Goal: Task Accomplishment & Management: Manage account settings

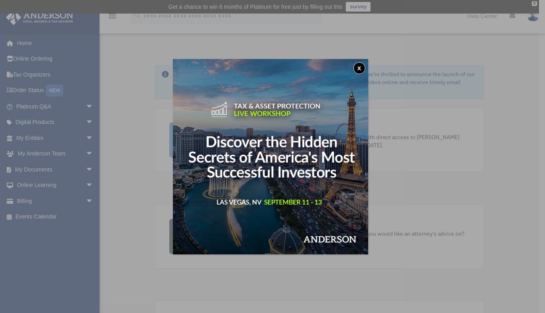
click at [362, 69] on button "x" at bounding box center [360, 68] width 12 height 12
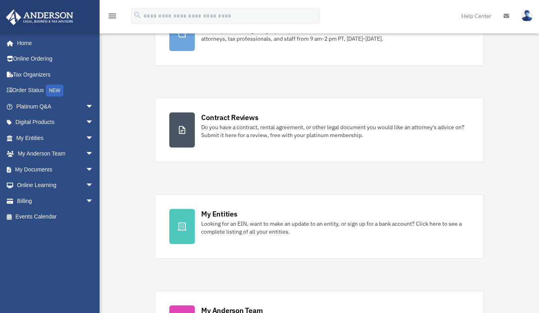
scroll to position [104, 0]
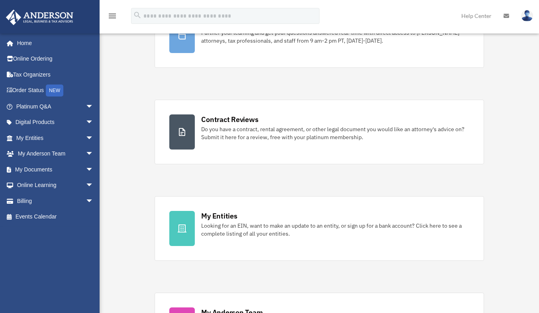
click at [41, 133] on link "My Entities arrow_drop_down" at bounding box center [56, 138] width 100 height 16
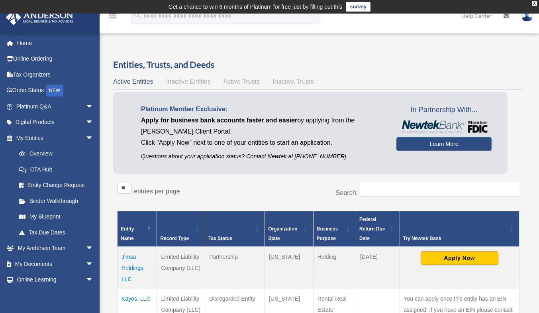
click at [529, 19] on img at bounding box center [527, 16] width 12 height 12
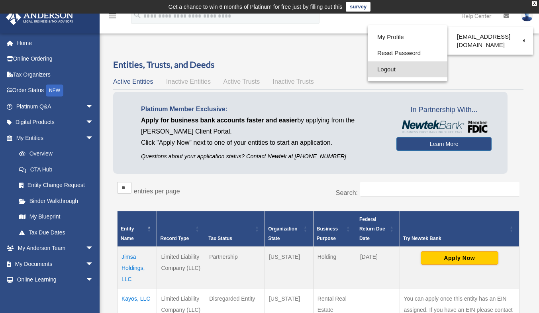
click at [388, 71] on link "Logout" at bounding box center [408, 69] width 80 height 16
